Goal: Task Accomplishment & Management: Complete application form

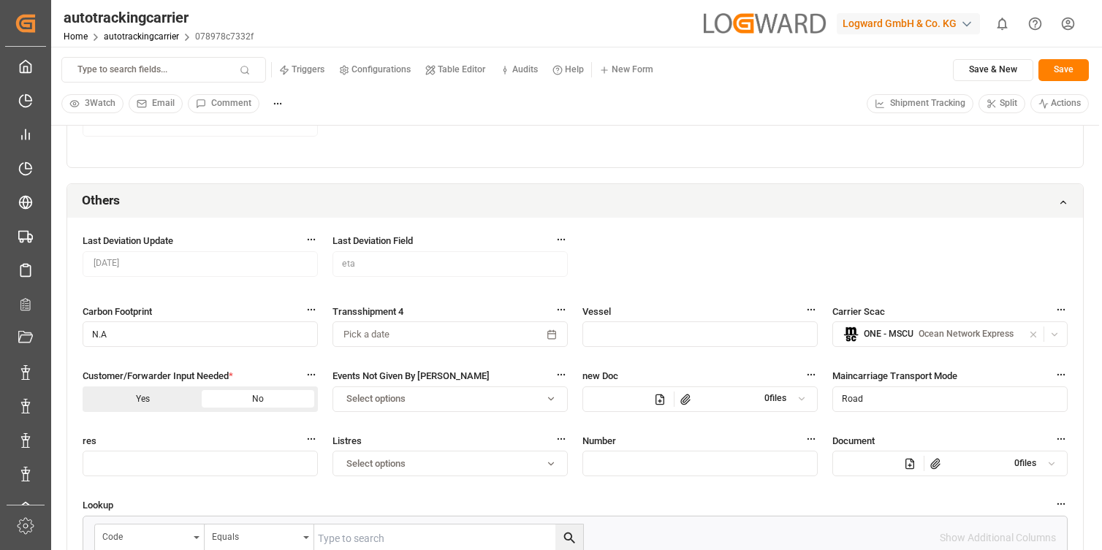
scroll to position [1327, 0]
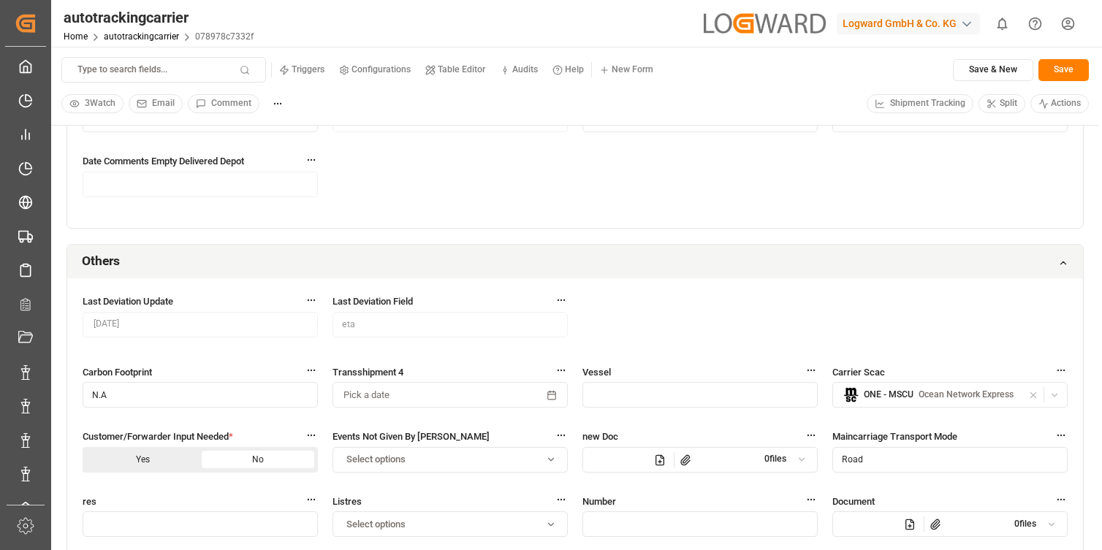
click at [492, 258] on div "Others" at bounding box center [575, 262] width 1016 height 34
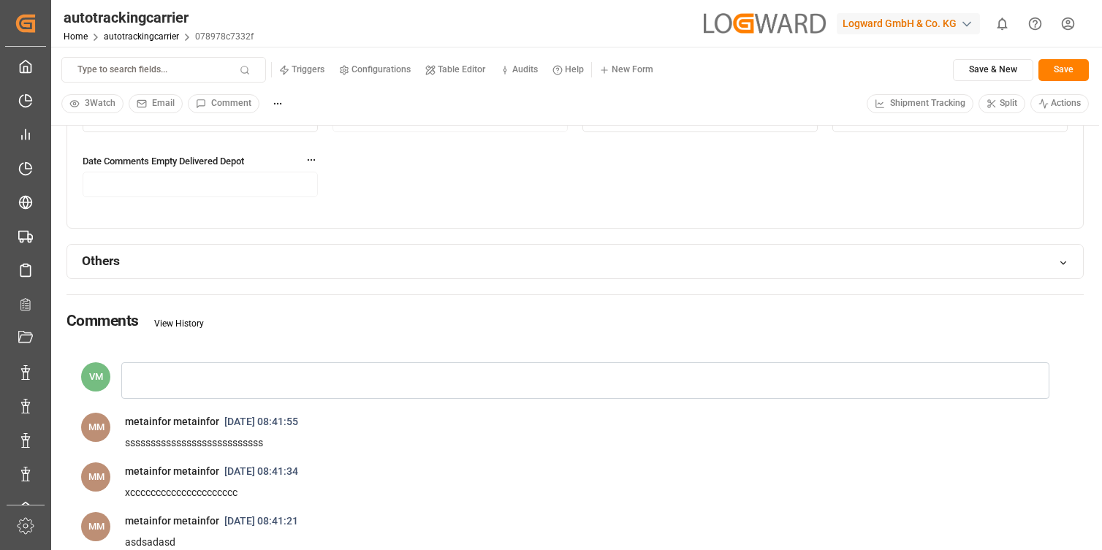
click at [459, 245] on div "Others" at bounding box center [575, 262] width 1016 height 34
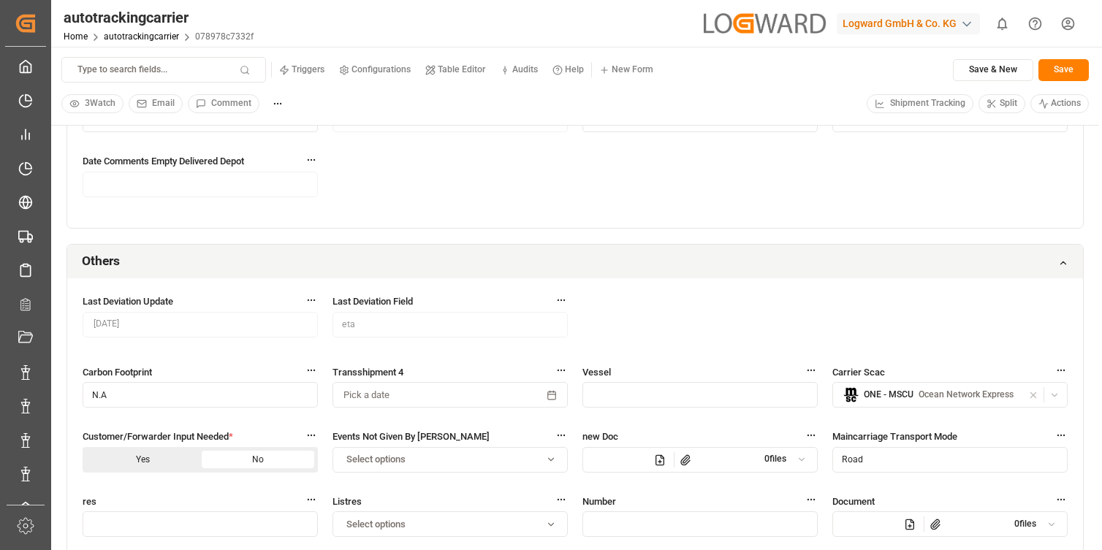
click at [884, 18] on div "Logward GmbH & Co. KG" at bounding box center [908, 23] width 143 height 21
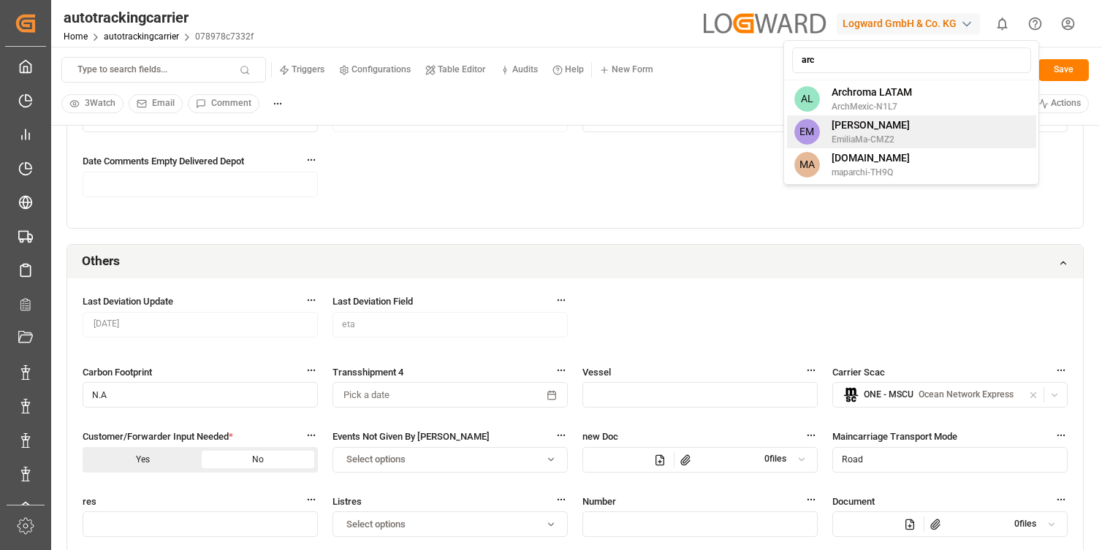
type input "arc"
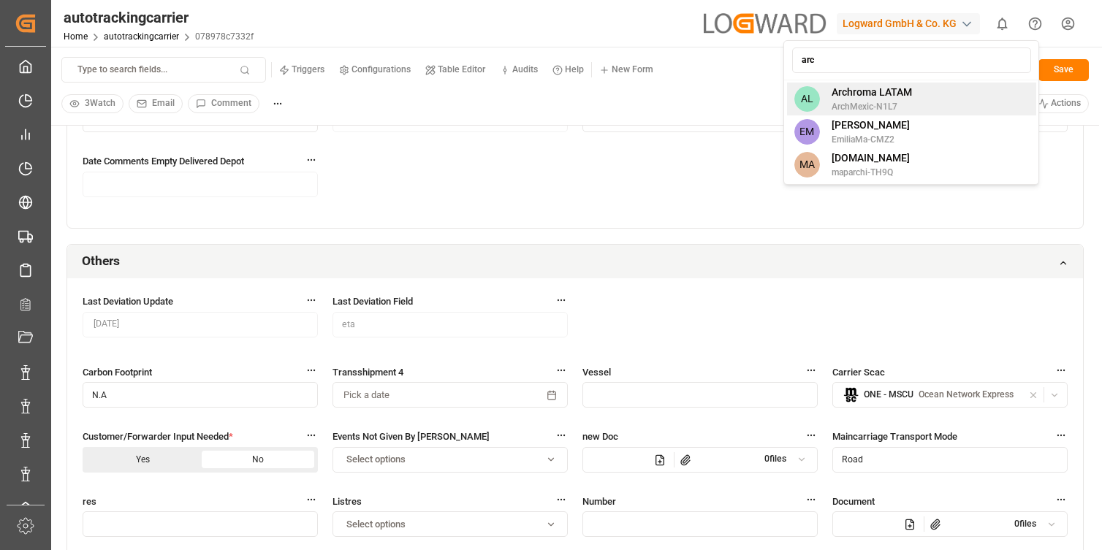
click at [922, 102] on div "AL Archroma LATAM ArchMexic-N1L7" at bounding box center [911, 99] width 249 height 33
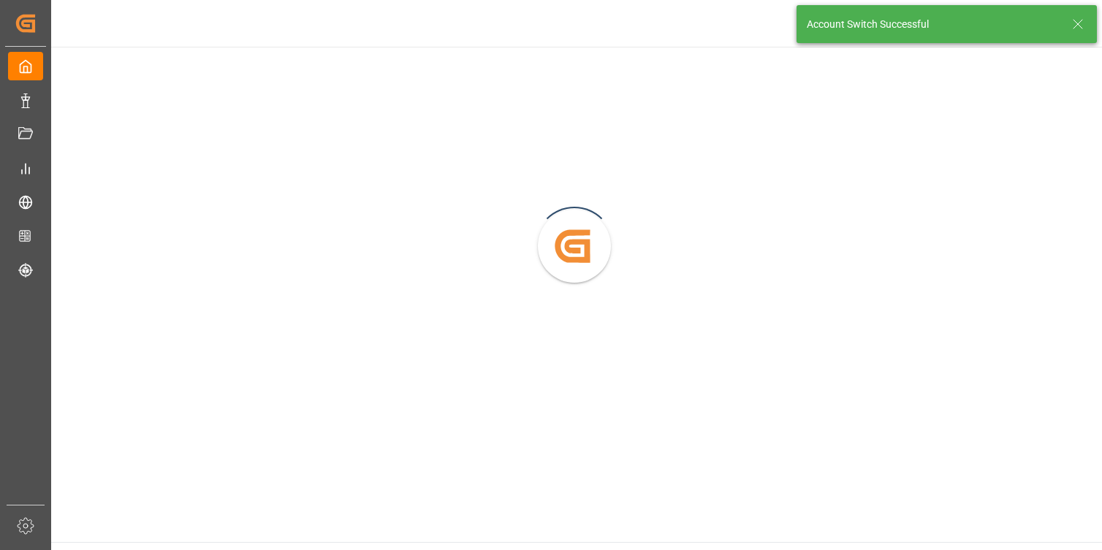
click at [1074, 29] on icon at bounding box center [1078, 24] width 18 height 18
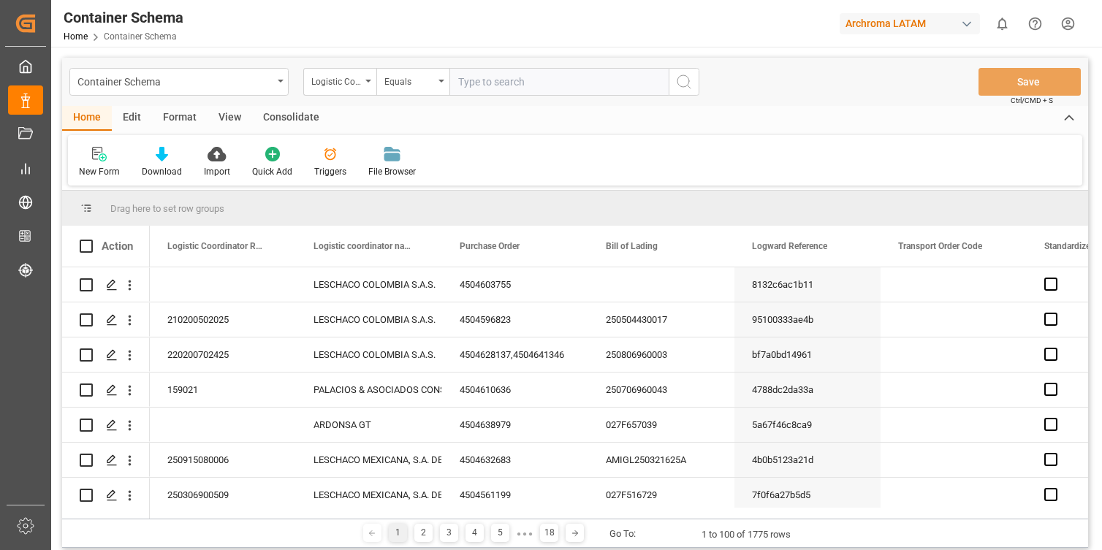
click at [133, 121] on div "Edit" at bounding box center [132, 118] width 40 height 25
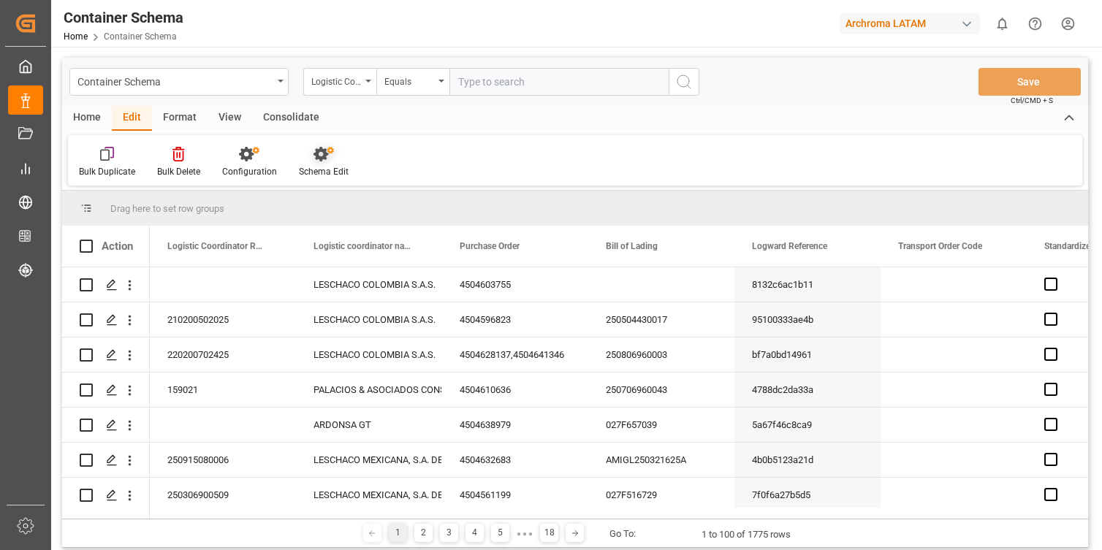
click at [309, 165] on div "Schema Edit" at bounding box center [324, 171] width 50 height 13
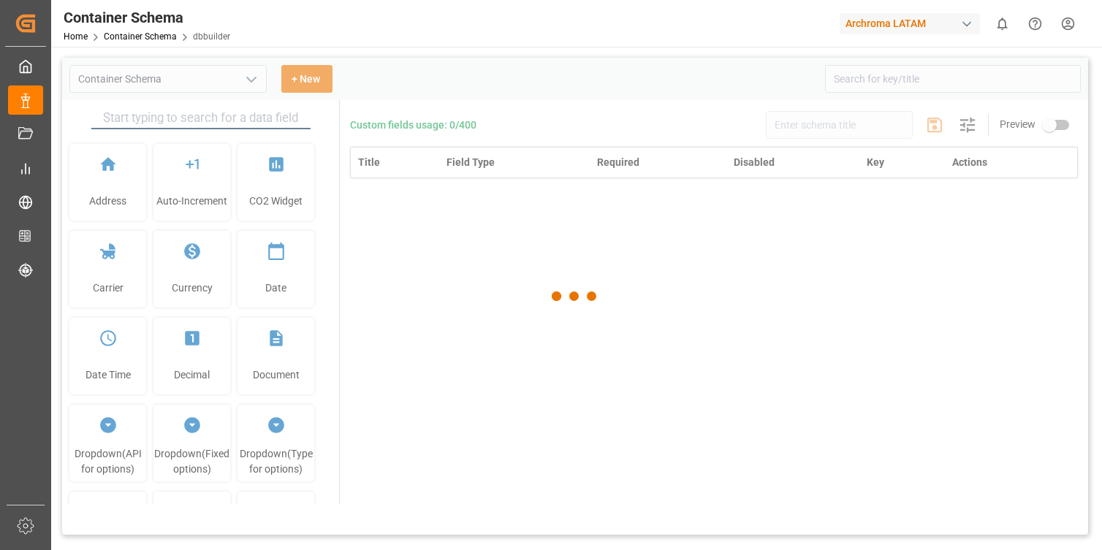
type input "Container Schema"
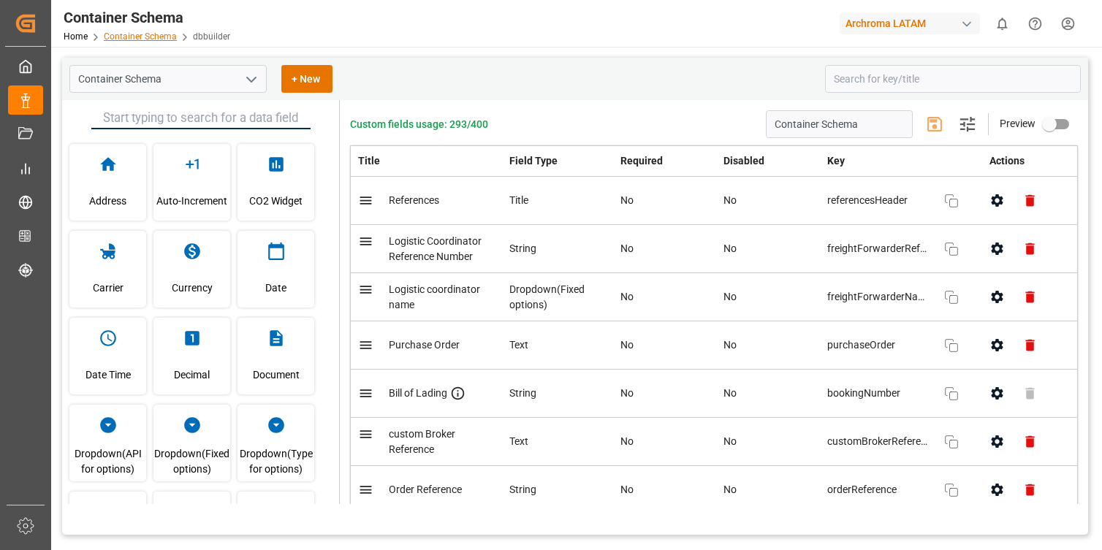
click at [162, 36] on link "Container Schema" at bounding box center [140, 36] width 73 height 10
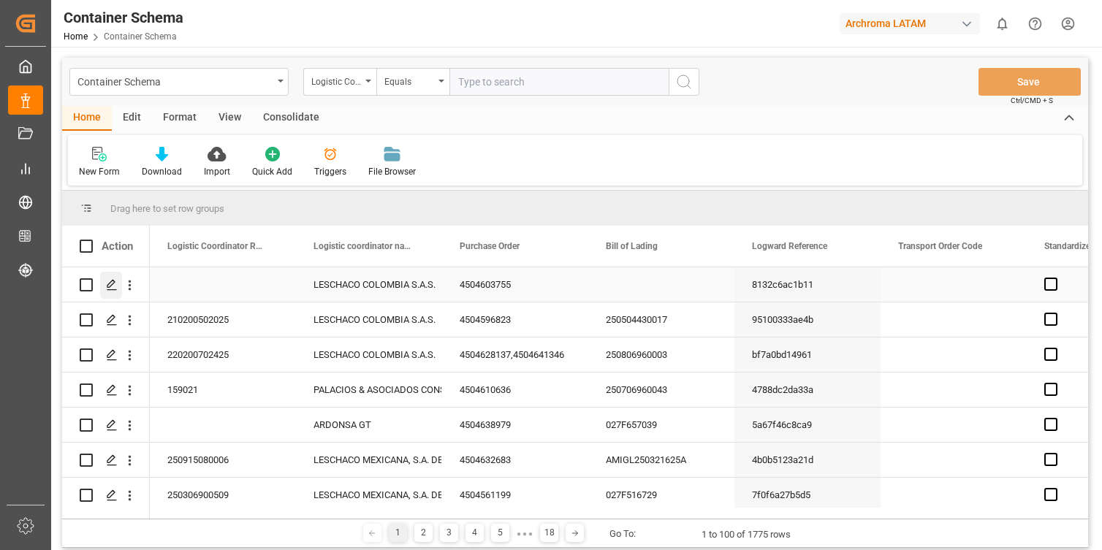
click at [107, 283] on icon "Press SPACE to select this row." at bounding box center [112, 285] width 12 height 12
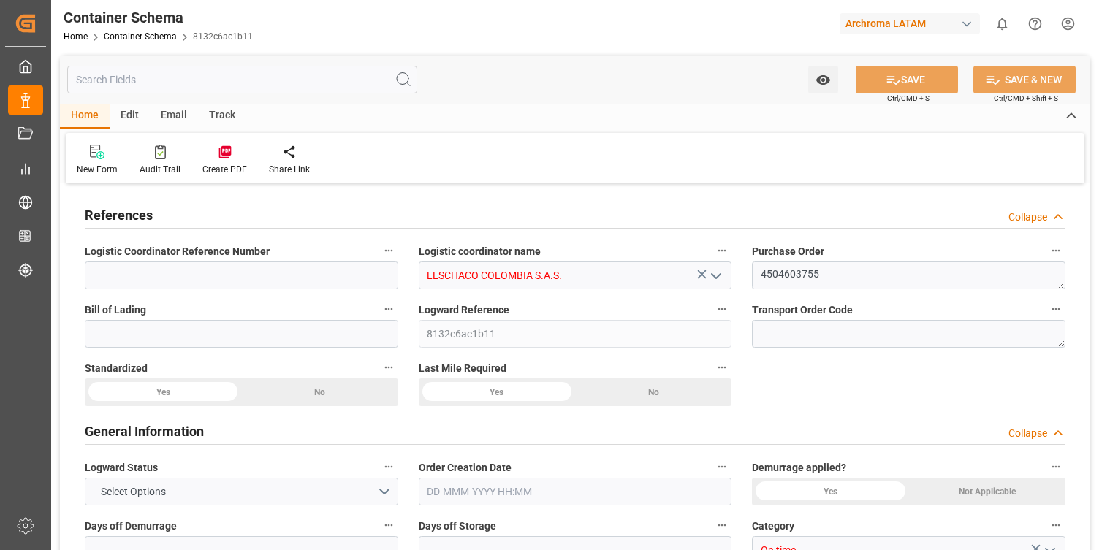
type input "0"
type input "1"
type input "450"
type input "9000"
type input "9162"
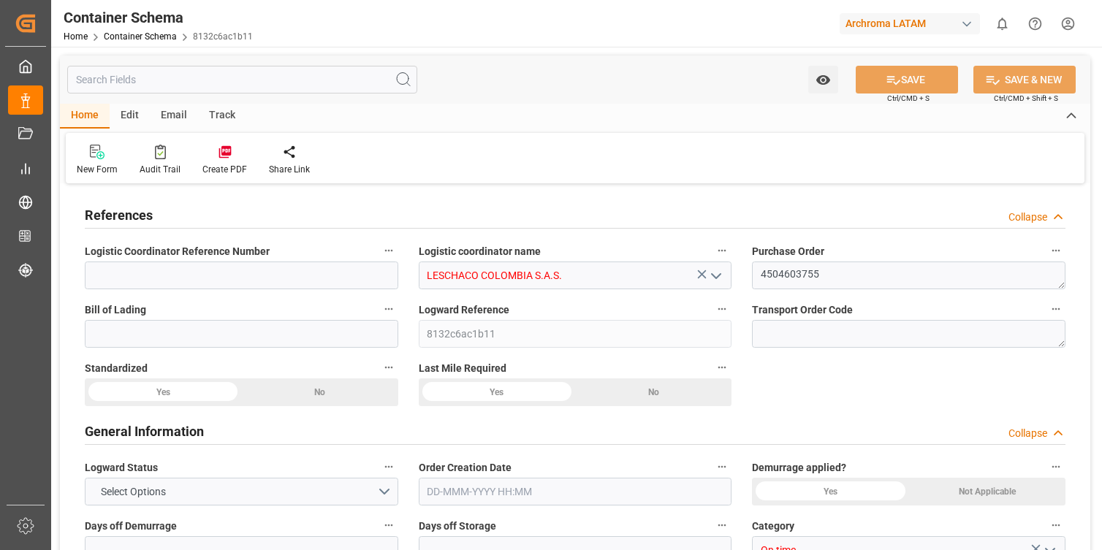
type input "HNPCR"
type input "COCTG"
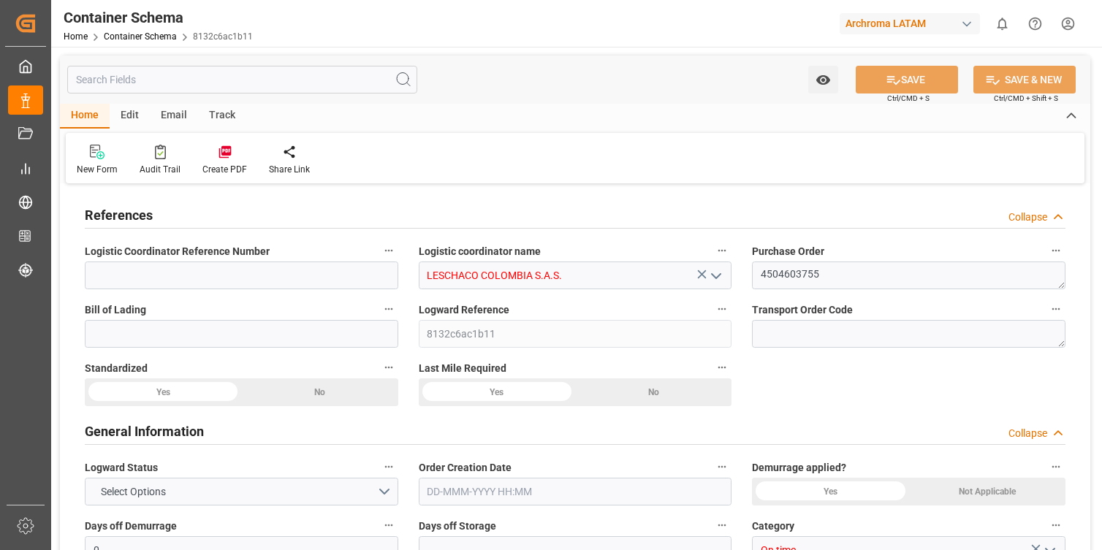
type input "[DATE] 13:45"
type input "[DATE]"
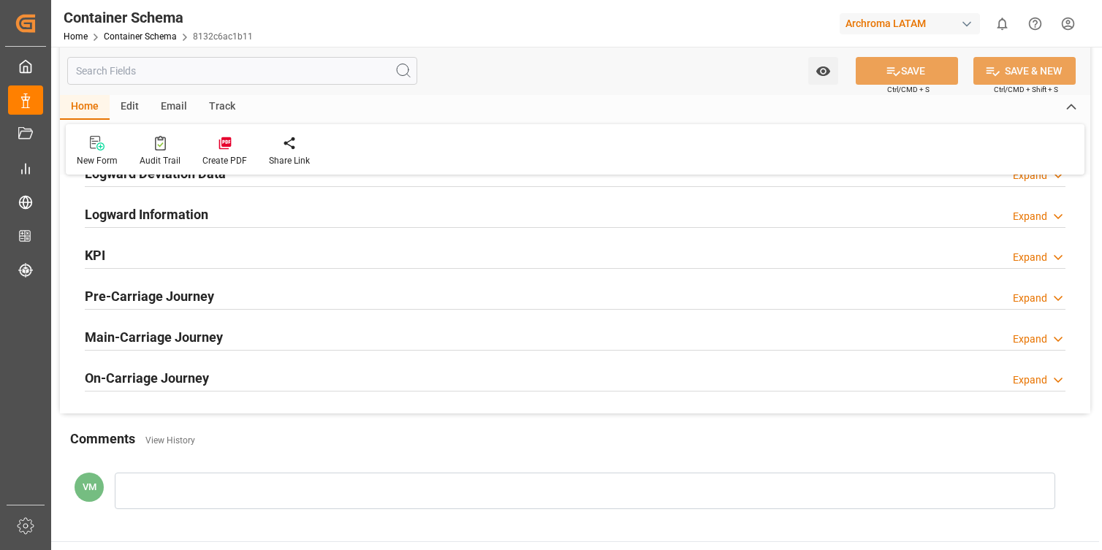
scroll to position [1965, 0]
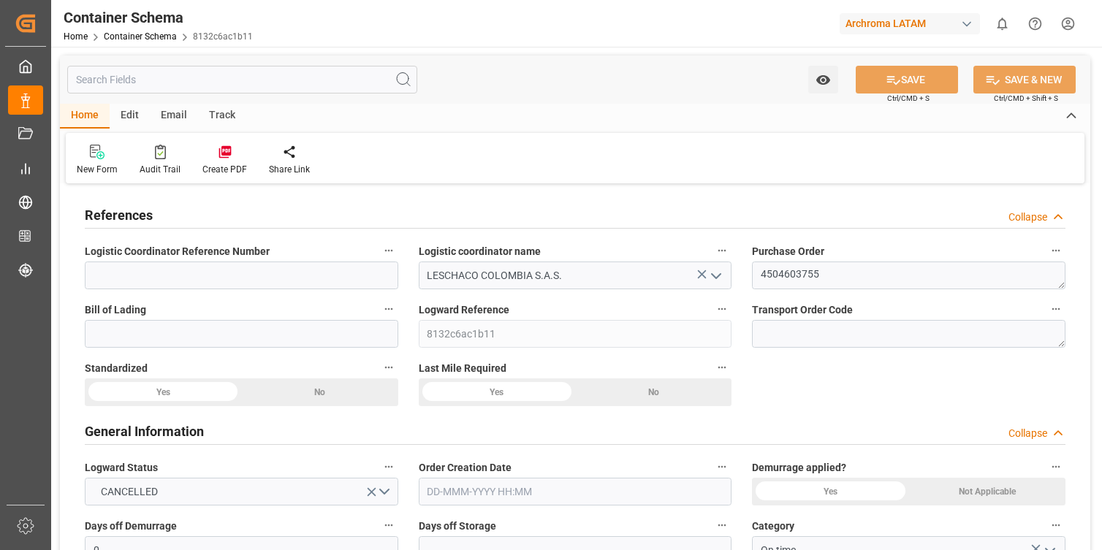
type input "0"
type input "1"
type input "450"
type input "9000"
type input "9162"
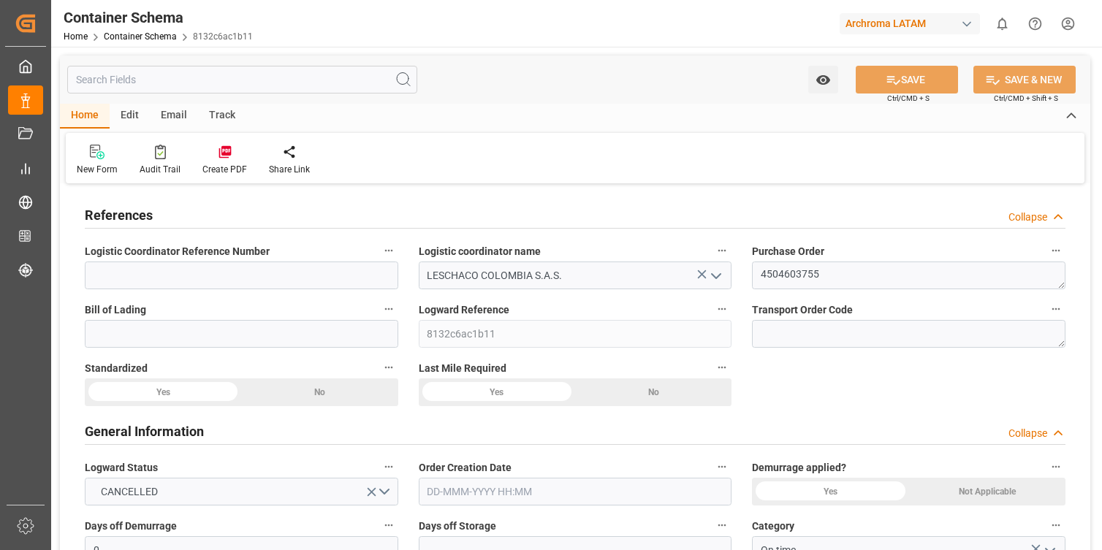
type input "HNPCR"
type input "COCTG"
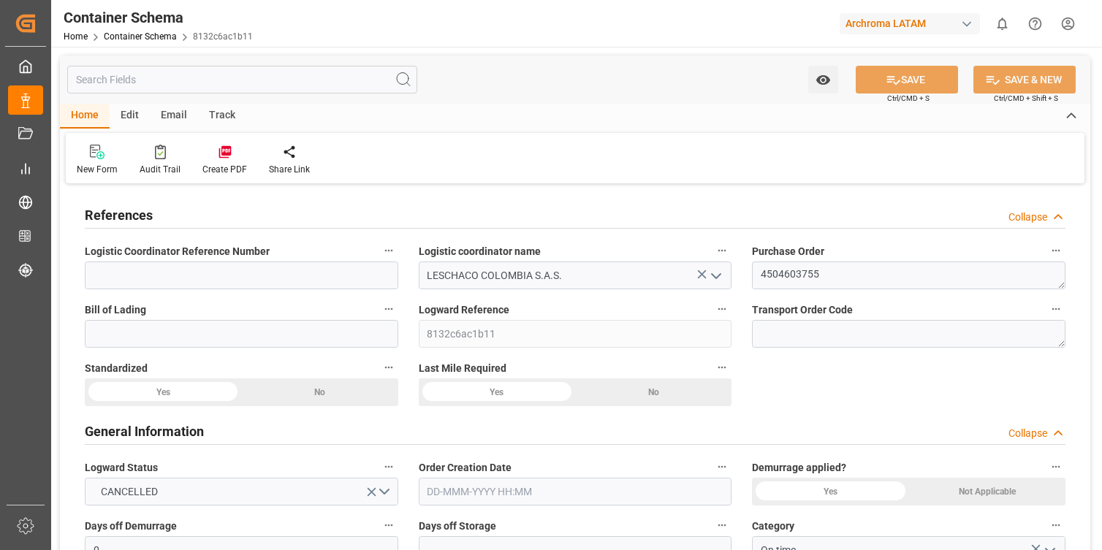
type input "[DATE] 13:45"
type input "[DATE]"
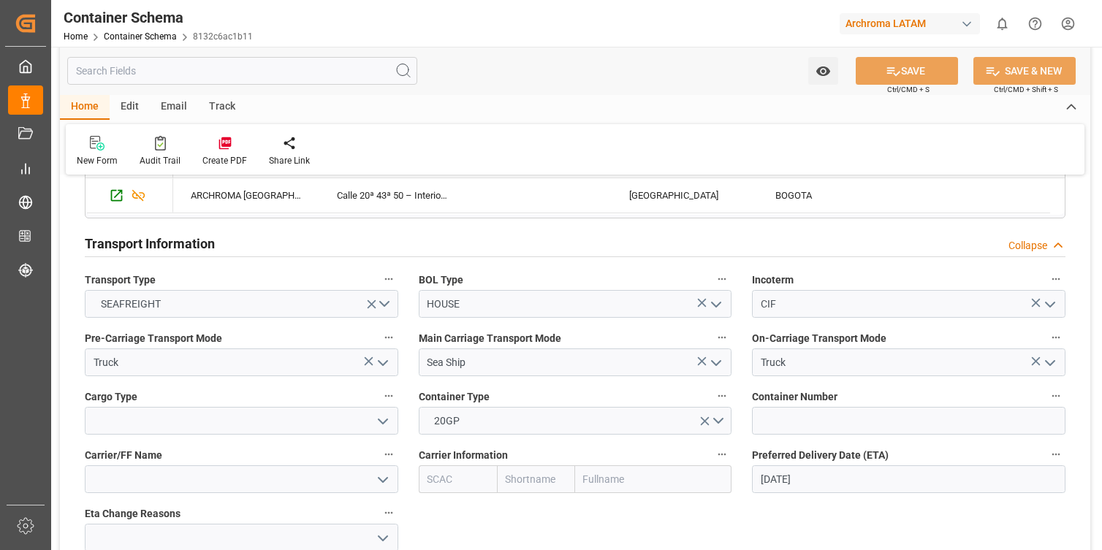
scroll to position [857, 0]
